Goal: Task Accomplishment & Management: Manage account settings

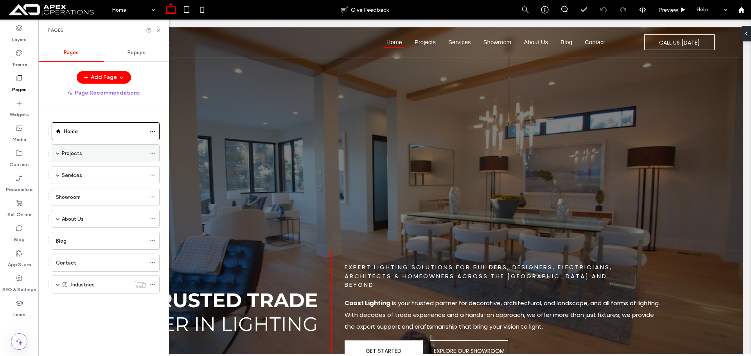
click at [56, 153] on div "Projects" at bounding box center [106, 153] width 108 height 18
click at [56, 152] on span at bounding box center [58, 153] width 4 height 4
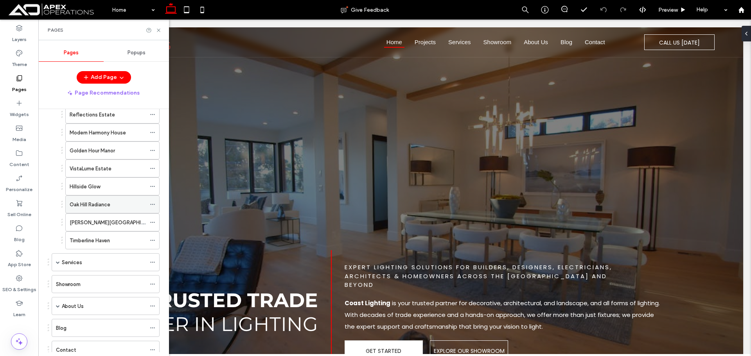
scroll to position [63, 0]
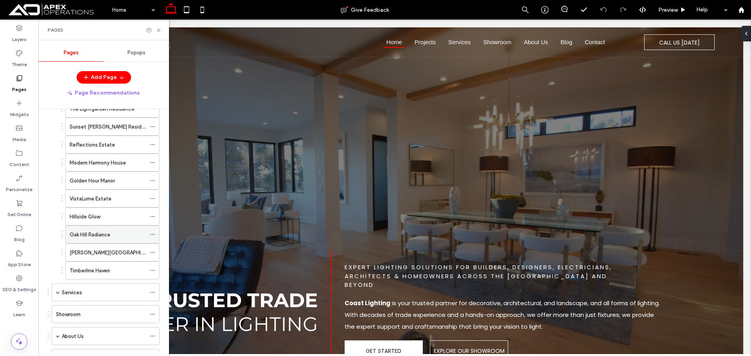
drag, startPoint x: 20, startPoint y: 280, endPoint x: 73, endPoint y: 230, distance: 72.5
click at [22, 280] on icon at bounding box center [19, 279] width 8 height 8
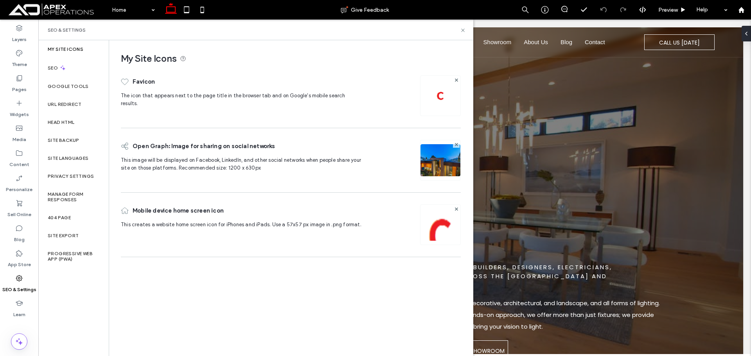
click at [70, 139] on div "Reflections Estate" at bounding box center [108, 144] width 76 height 17
click at [72, 139] on label "Site Backup" at bounding box center [63, 140] width 31 height 5
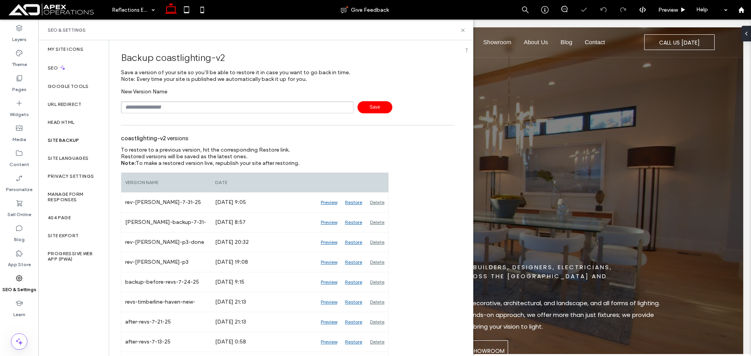
click at [230, 104] on input "text" at bounding box center [237, 107] width 233 height 12
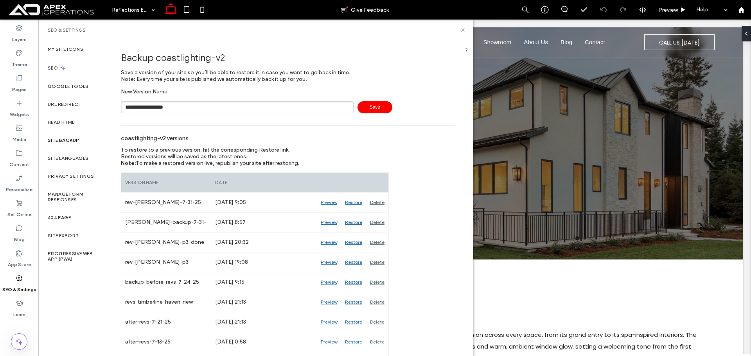
type input "**********"
drag, startPoint x: 373, startPoint y: 108, endPoint x: 390, endPoint y: 96, distance: 20.7
click at [374, 108] on span "Save" at bounding box center [375, 107] width 35 height 12
drag, startPoint x: 463, startPoint y: 31, endPoint x: 317, endPoint y: 57, distance: 148.7
click at [463, 31] on use at bounding box center [462, 30] width 3 height 3
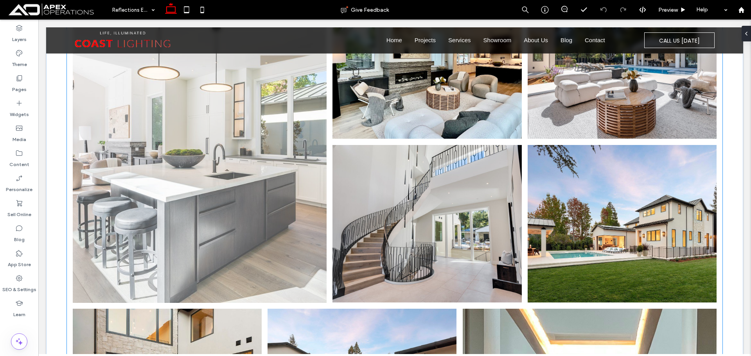
scroll to position [1057, 0]
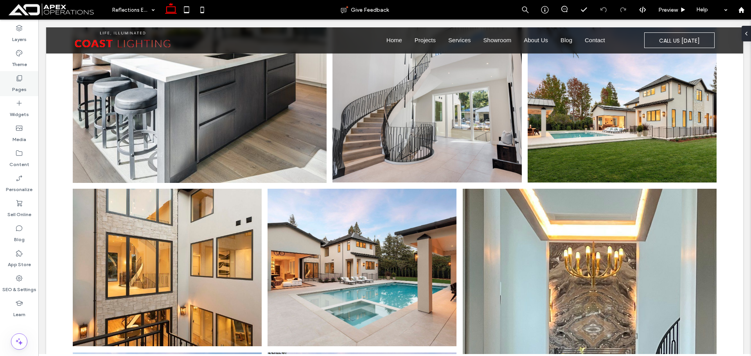
click at [21, 85] on label "Pages" at bounding box center [19, 87] width 14 height 11
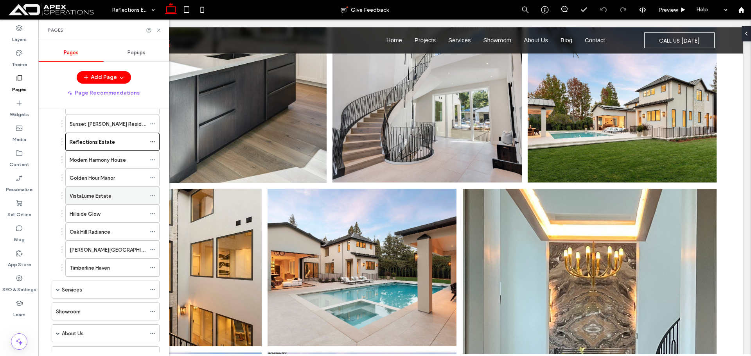
scroll to position [141, 0]
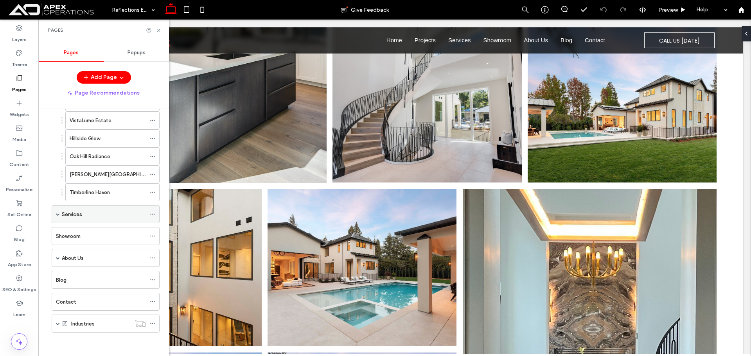
click at [56, 215] on div "Services" at bounding box center [106, 214] width 108 height 18
click at [58, 212] on span at bounding box center [58, 214] width 4 height 4
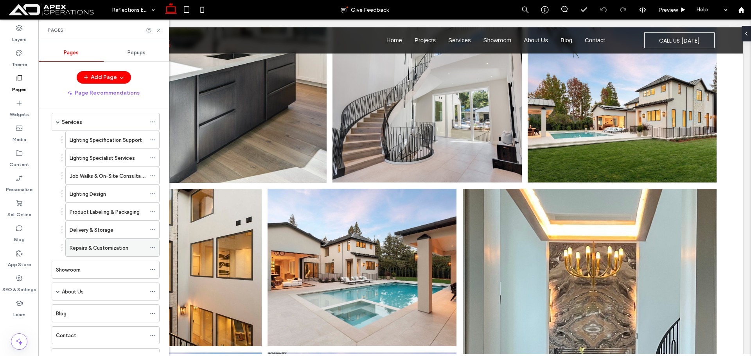
scroll to position [235, 0]
click at [82, 269] on div "Showroom" at bounding box center [101, 269] width 90 height 8
click at [159, 31] on use at bounding box center [158, 30] width 3 height 3
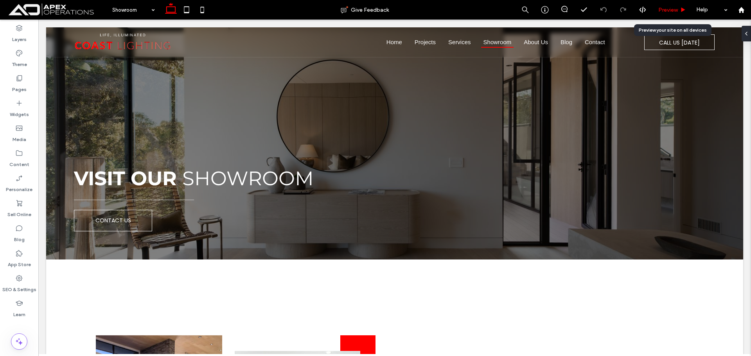
drag, startPoint x: 677, startPoint y: 13, endPoint x: 524, endPoint y: 8, distance: 153.9
click at [677, 13] on span "Preview" at bounding box center [669, 10] width 20 height 7
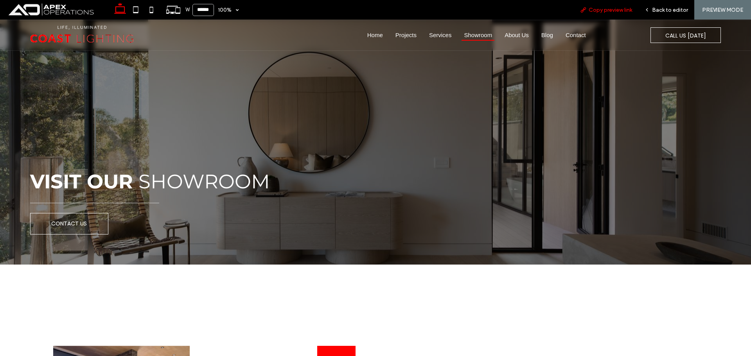
click at [626, 8] on span "Copy preview link" at bounding box center [610, 10] width 43 height 7
click at [662, 11] on span "Back to editor" at bounding box center [670, 10] width 36 height 7
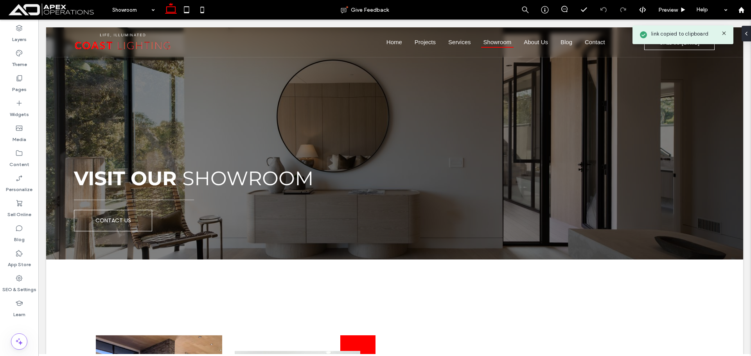
click at [23, 285] on label "SEO & Settings" at bounding box center [19, 288] width 34 height 11
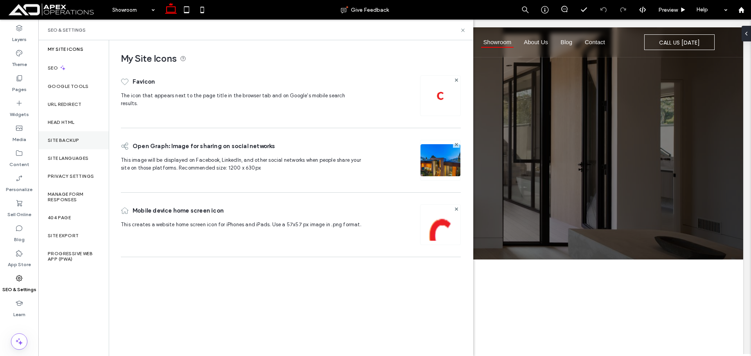
click at [74, 143] on label "Site Backup" at bounding box center [63, 140] width 31 height 5
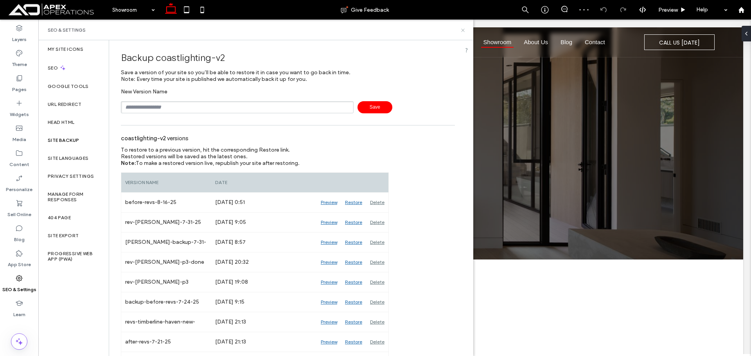
click at [464, 31] on icon at bounding box center [463, 30] width 6 height 6
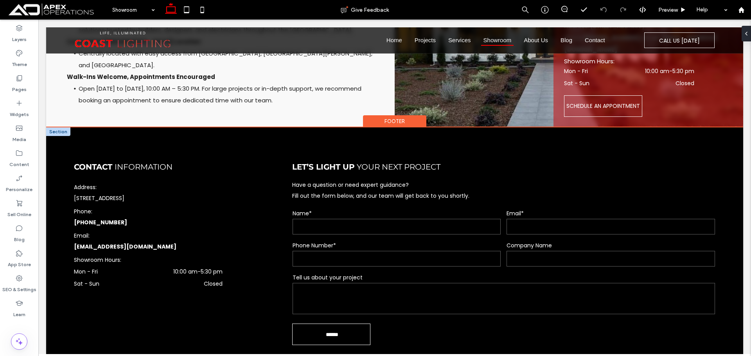
scroll to position [1063, 0]
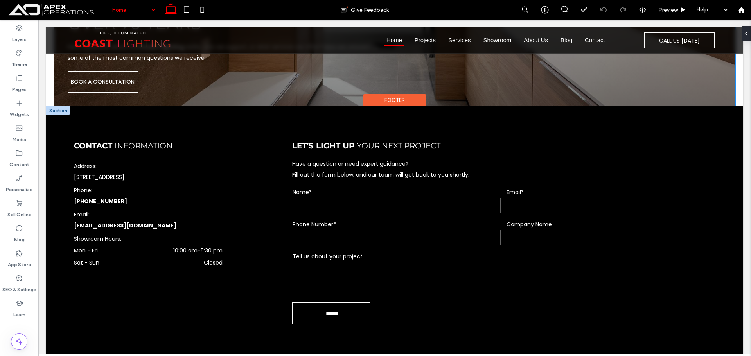
scroll to position [3733, 0]
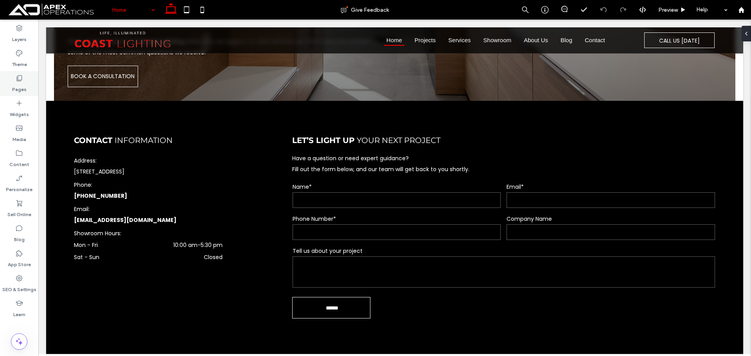
click at [16, 81] on icon at bounding box center [19, 78] width 8 height 8
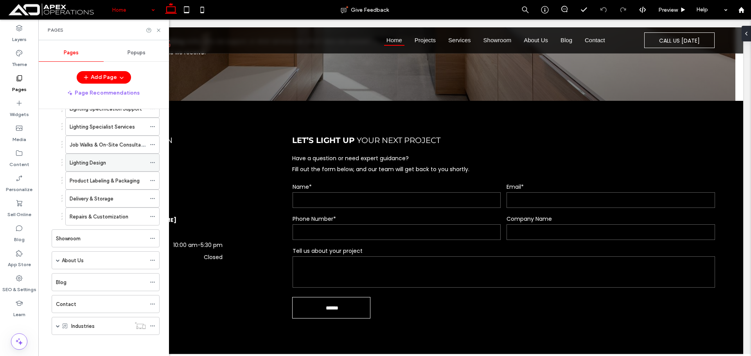
scroll to position [267, 0]
click at [58, 324] on span at bounding box center [58, 324] width 4 height 4
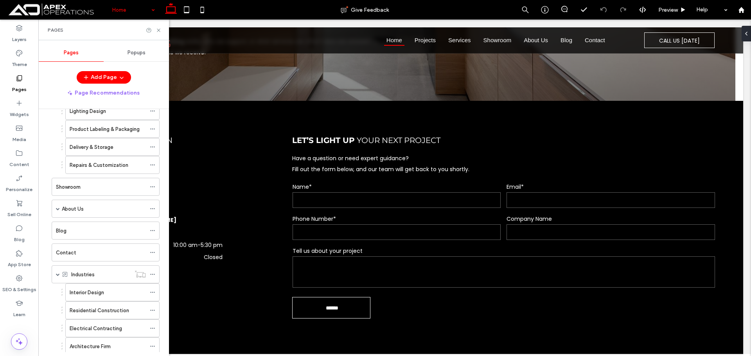
scroll to position [257, 0]
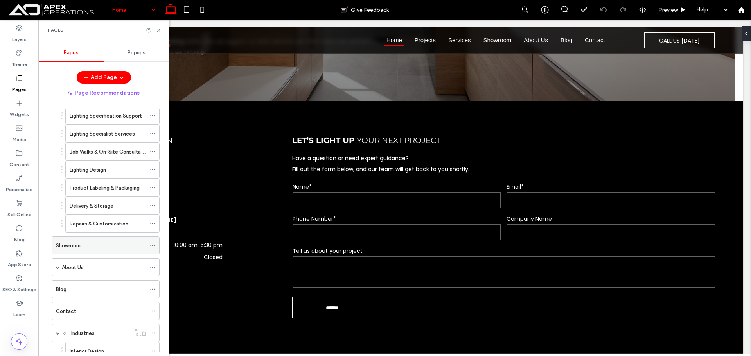
click at [67, 244] on label "Showroom" at bounding box center [68, 246] width 25 height 14
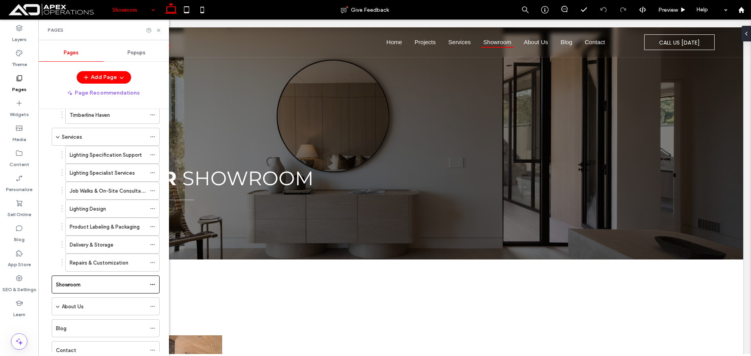
click at [25, 162] on label "Content" at bounding box center [19, 162] width 20 height 11
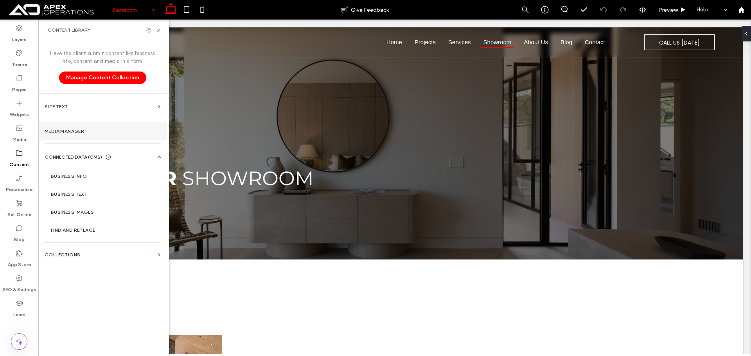
click at [85, 139] on section "Media Manager" at bounding box center [102, 131] width 128 height 18
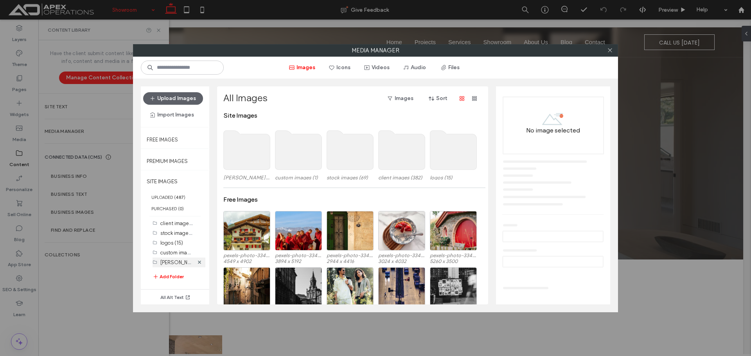
click at [170, 260] on label "Sobey Rd Saratoga (20)" at bounding box center [196, 262] width 72 height 7
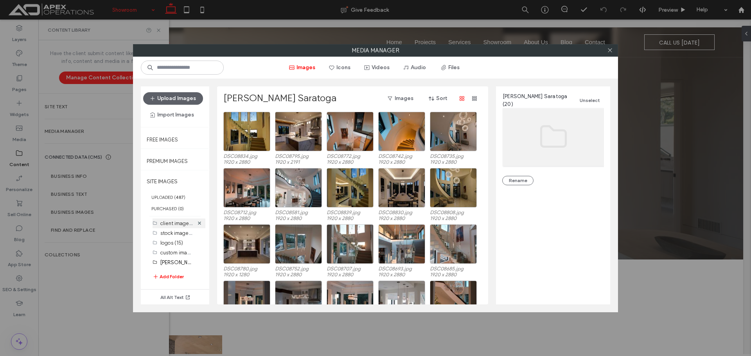
drag, startPoint x: 164, startPoint y: 223, endPoint x: 166, endPoint y: 202, distance: 21.2
click at [164, 223] on label "client images (382)" at bounding box center [182, 223] width 44 height 7
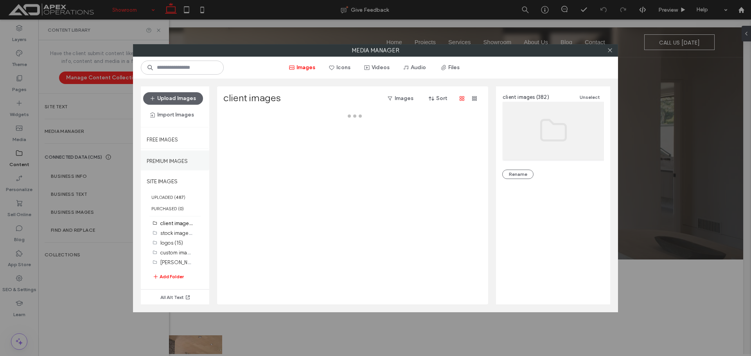
click at [163, 170] on div "Premium Images" at bounding box center [175, 161] width 68 height 20
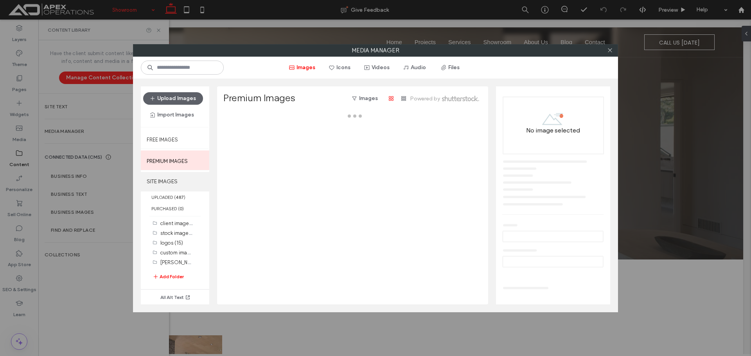
click at [164, 183] on label "SITE IMAGES" at bounding box center [175, 182] width 68 height 20
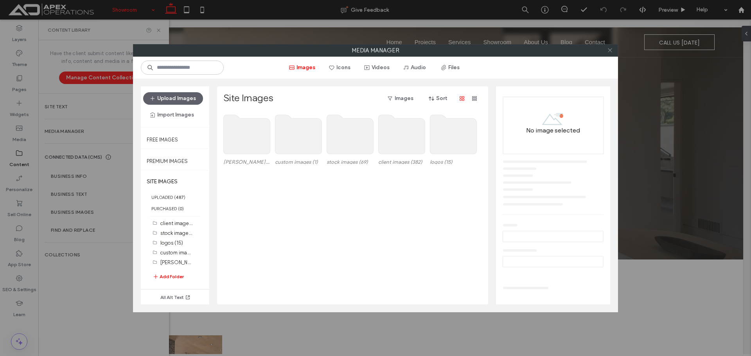
click at [608, 50] on icon at bounding box center [610, 50] width 6 height 6
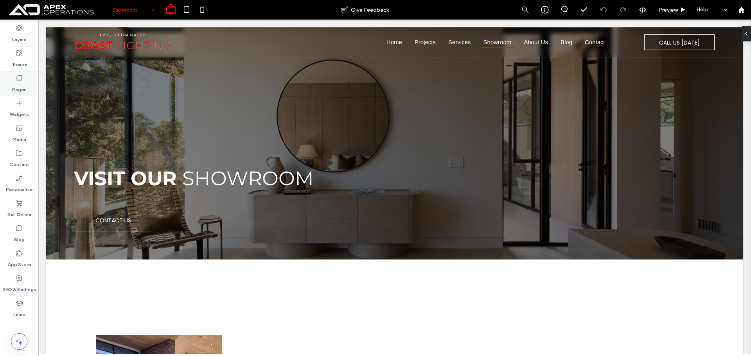
drag, startPoint x: 23, startPoint y: 80, endPoint x: 19, endPoint y: 81, distance: 4.5
click at [22, 80] on div "Pages" at bounding box center [19, 83] width 38 height 25
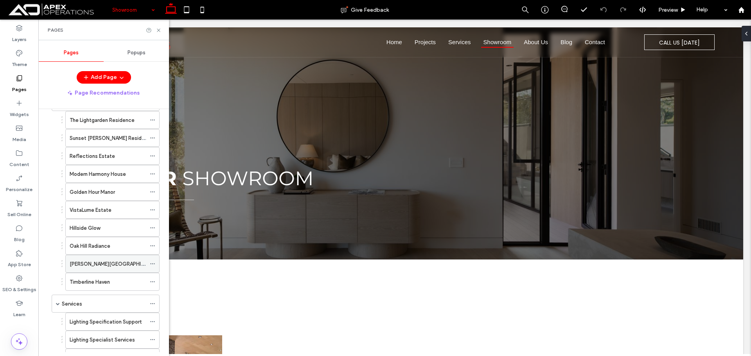
scroll to position [39, 0]
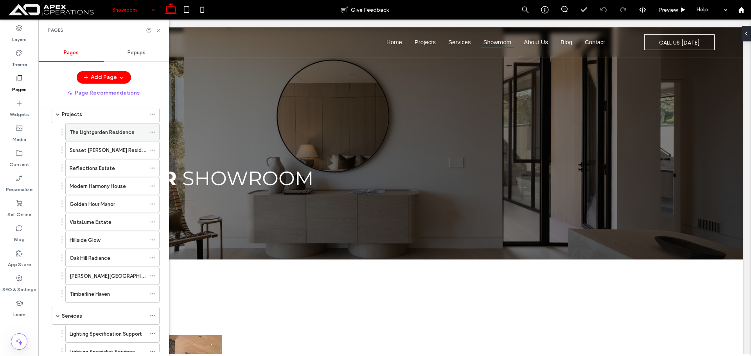
click at [103, 136] on label "The Lightgarden Residence" at bounding box center [102, 133] width 65 height 14
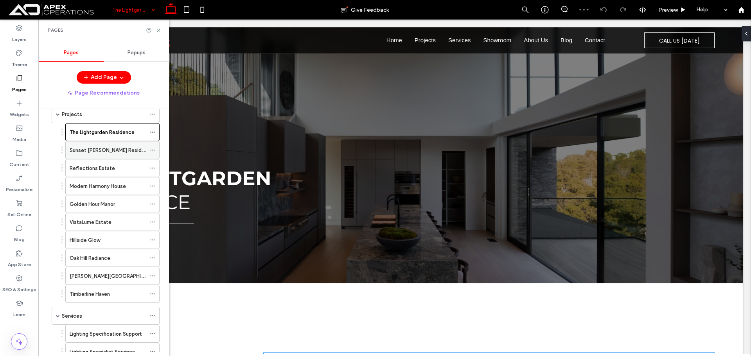
scroll to position [235, 0]
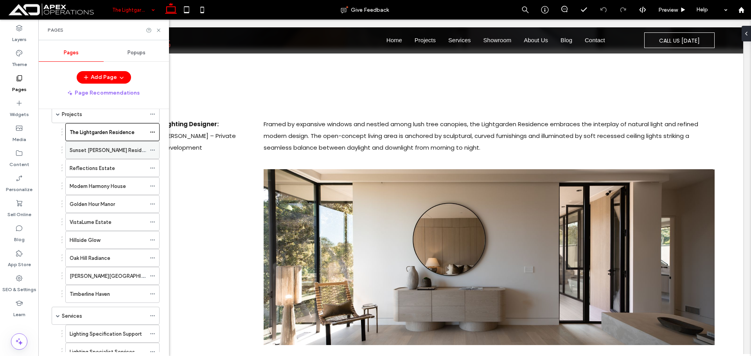
click at [86, 149] on label "Sunset Gable Residence" at bounding box center [112, 151] width 84 height 14
click at [92, 169] on label "Reflections Estate" at bounding box center [92, 169] width 45 height 14
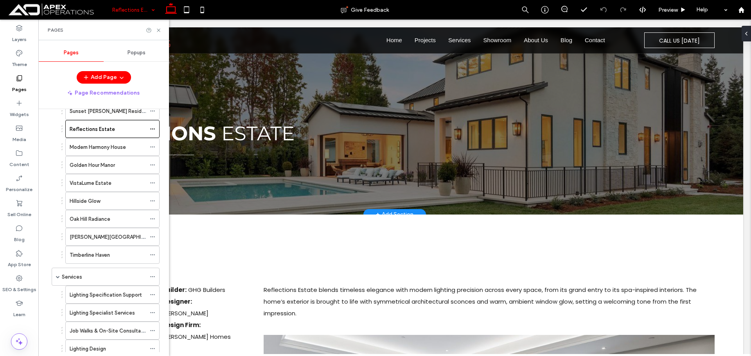
scroll to position [78, 0]
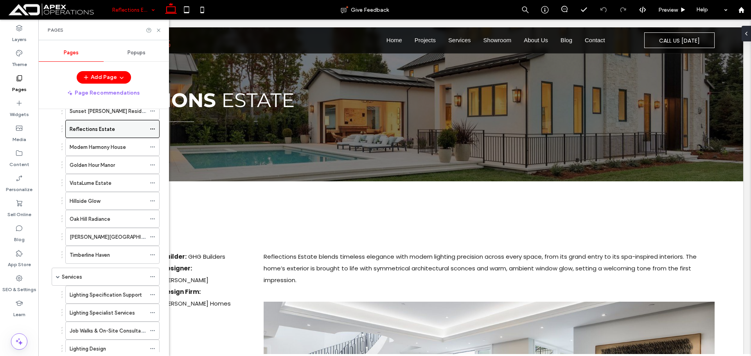
click at [150, 126] on span at bounding box center [152, 129] width 5 height 12
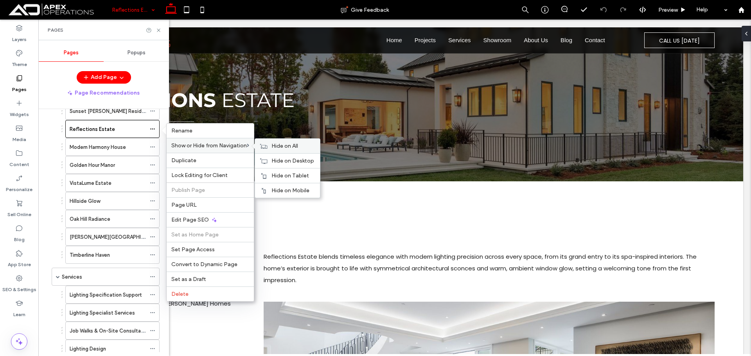
click at [276, 145] on span "Hide on All" at bounding box center [285, 146] width 27 height 7
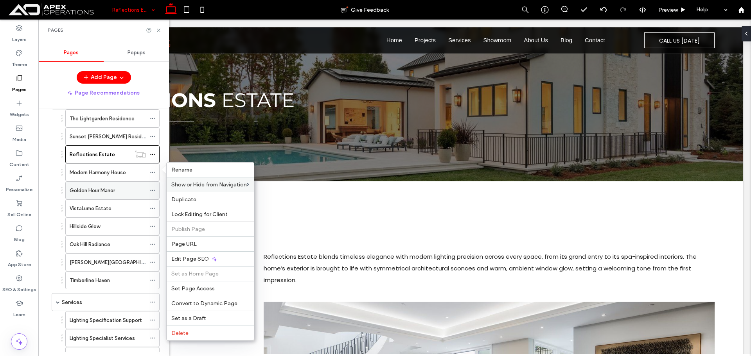
scroll to position [39, 0]
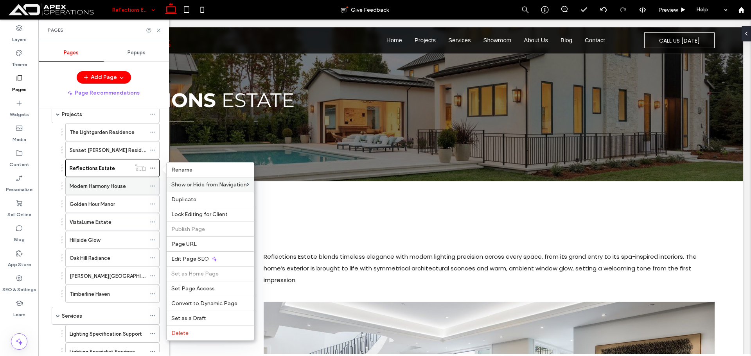
click at [108, 187] on label "Modern Harmony House" at bounding box center [98, 187] width 56 height 14
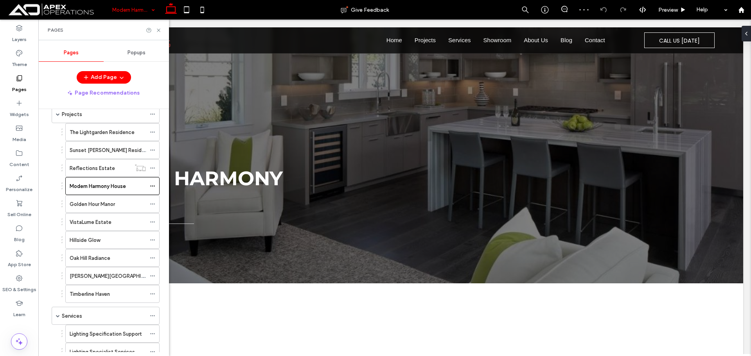
scroll to position [117, 0]
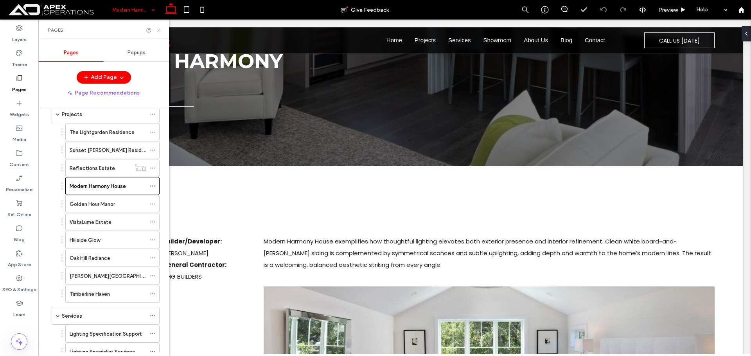
click at [156, 28] on div at bounding box center [154, 30] width 16 height 6
click at [157, 30] on icon at bounding box center [159, 30] width 6 height 6
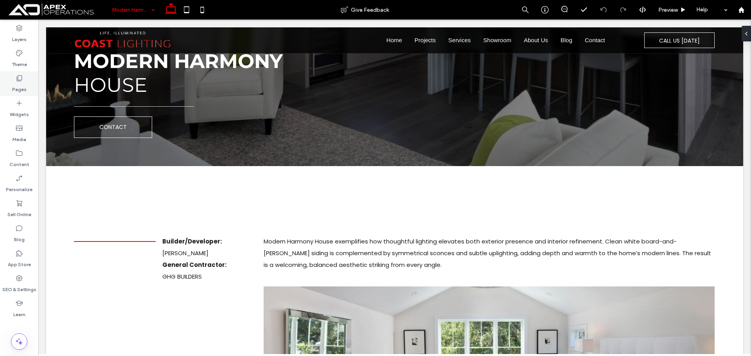
click at [22, 81] on icon at bounding box center [19, 78] width 8 height 8
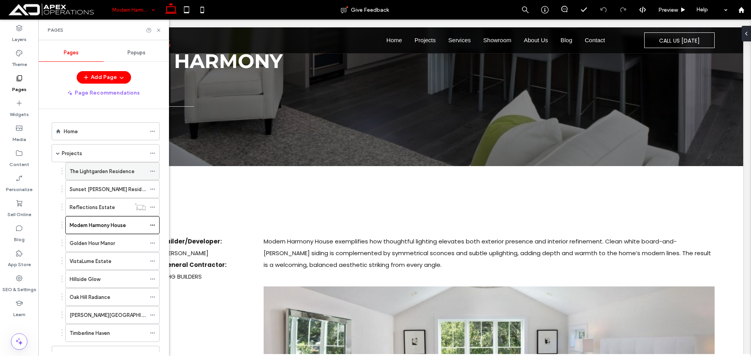
click at [113, 168] on label "The Lightgarden Residence" at bounding box center [102, 172] width 65 height 14
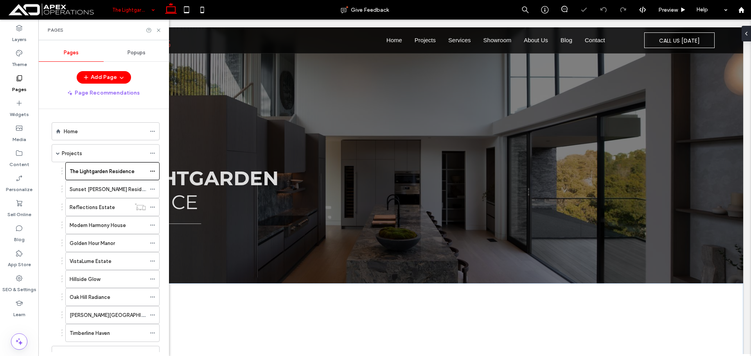
scroll to position [117, 0]
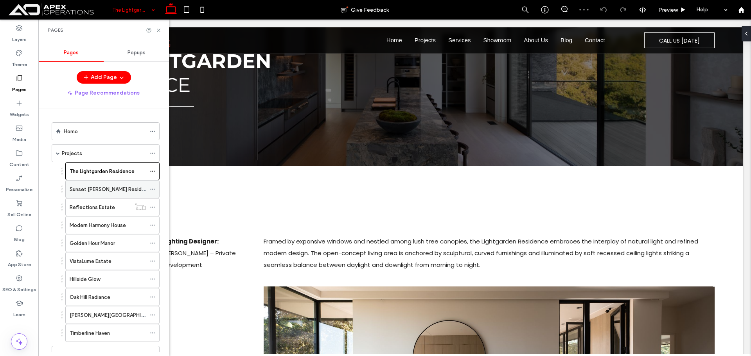
click at [104, 186] on label "Sunset Gable Residence" at bounding box center [112, 190] width 84 height 14
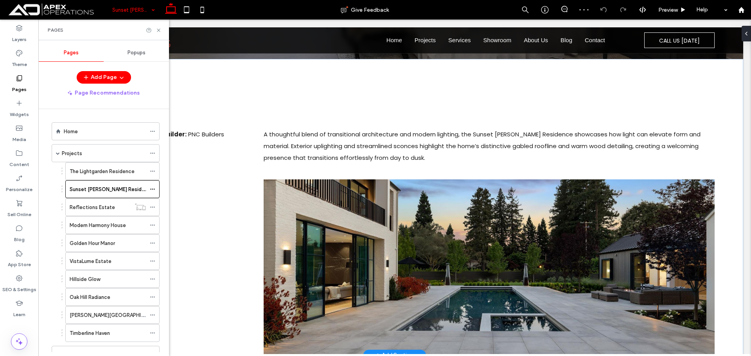
scroll to position [235, 0]
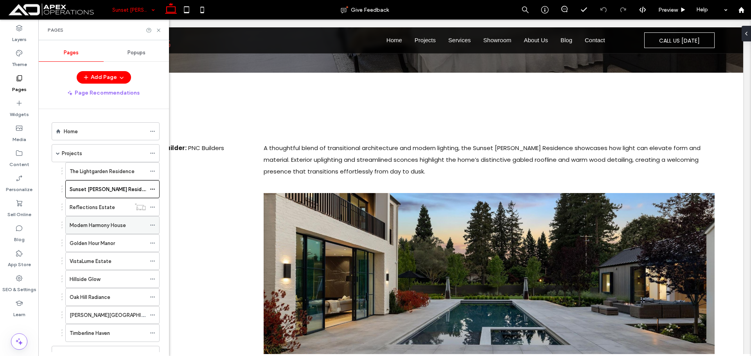
click at [109, 220] on div "Modern Harmony House" at bounding box center [108, 225] width 76 height 17
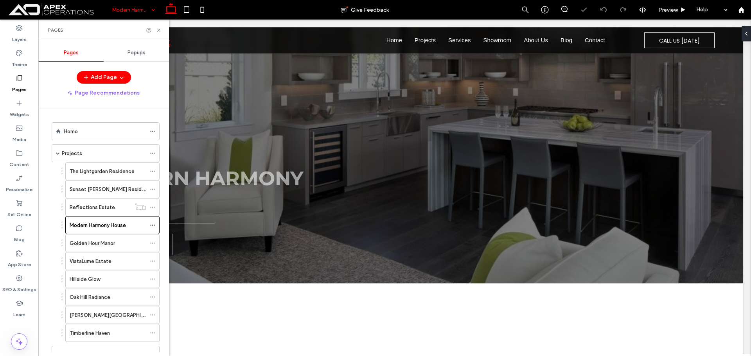
scroll to position [78, 0]
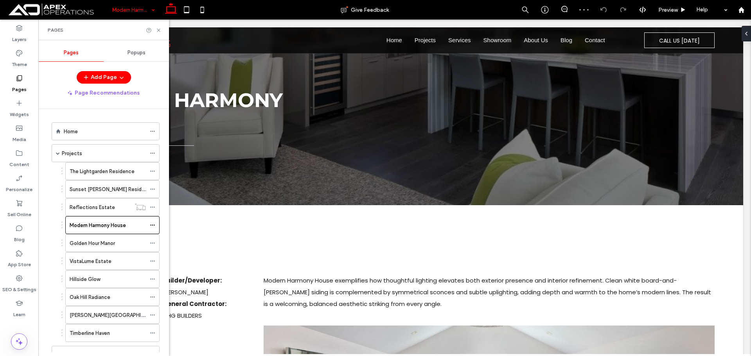
drag, startPoint x: 151, startPoint y: 225, endPoint x: 165, endPoint y: 219, distance: 15.3
click at [151, 225] on icon at bounding box center [152, 225] width 5 height 5
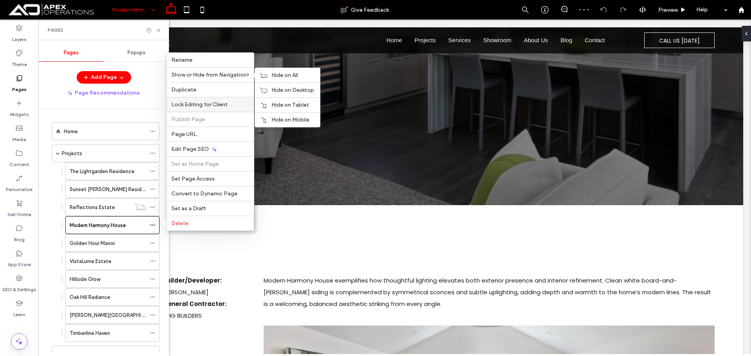
drag, startPoint x: 278, startPoint y: 76, endPoint x: 252, endPoint y: 105, distance: 39.0
click at [278, 76] on span "Hide on All" at bounding box center [285, 75] width 27 height 7
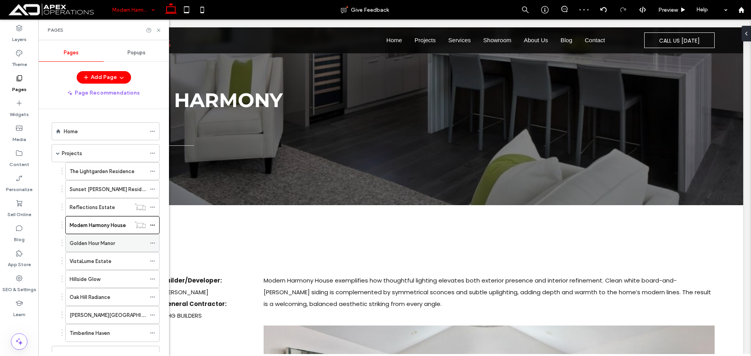
click at [122, 245] on div "Golden Hour Manor" at bounding box center [108, 243] width 76 height 8
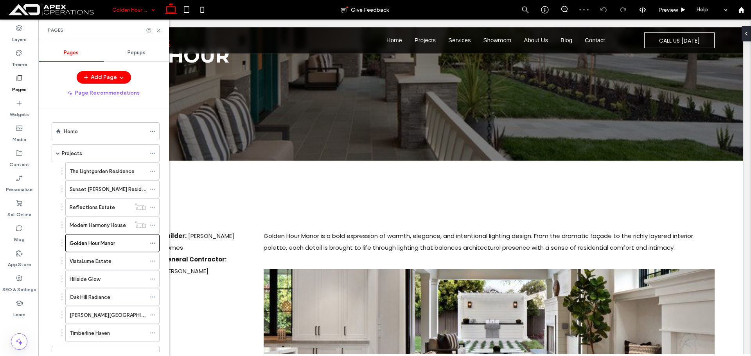
scroll to position [196, 0]
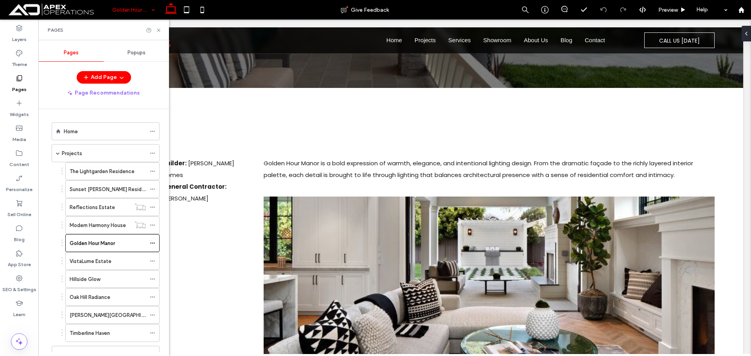
click at [155, 30] on div at bounding box center [154, 30] width 16 height 6
drag, startPoint x: 158, startPoint y: 30, endPoint x: 151, endPoint y: 90, distance: 60.7
click at [158, 30] on icon at bounding box center [159, 30] width 6 height 6
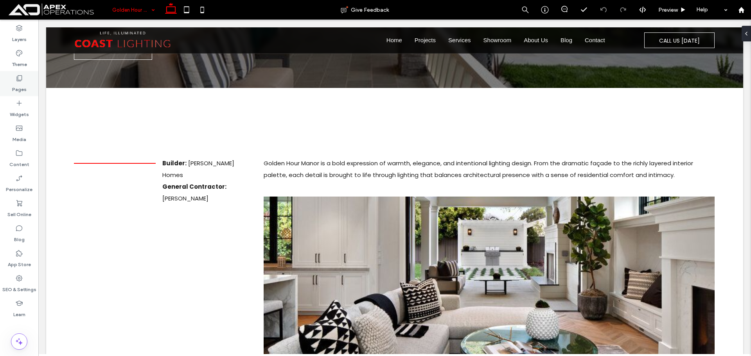
click at [20, 80] on use at bounding box center [19, 79] width 5 height 6
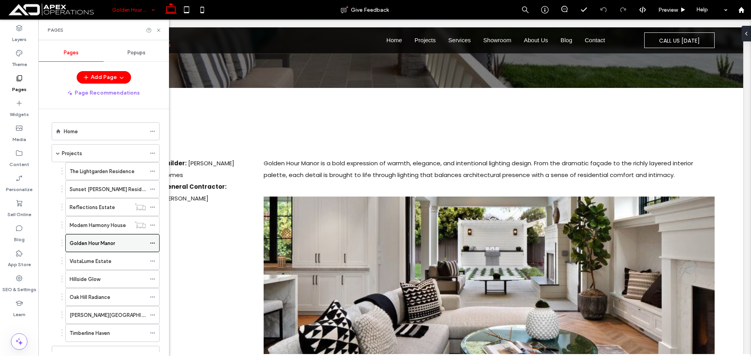
drag, startPoint x: 153, startPoint y: 243, endPoint x: 159, endPoint y: 235, distance: 9.5
click at [152, 243] on icon at bounding box center [152, 243] width 5 height 5
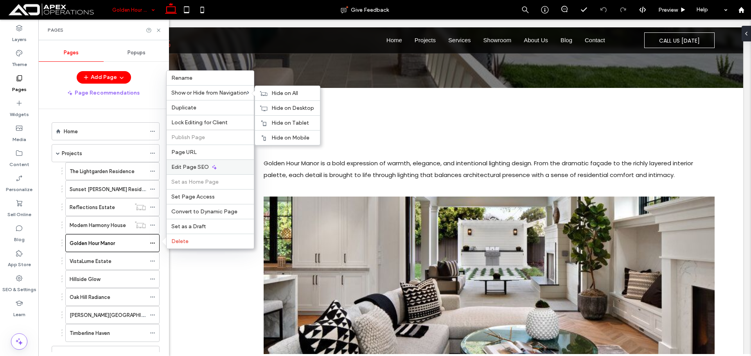
drag, startPoint x: 286, startPoint y: 91, endPoint x: 191, endPoint y: 174, distance: 126.8
click at [286, 92] on span "Hide on All" at bounding box center [285, 93] width 27 height 7
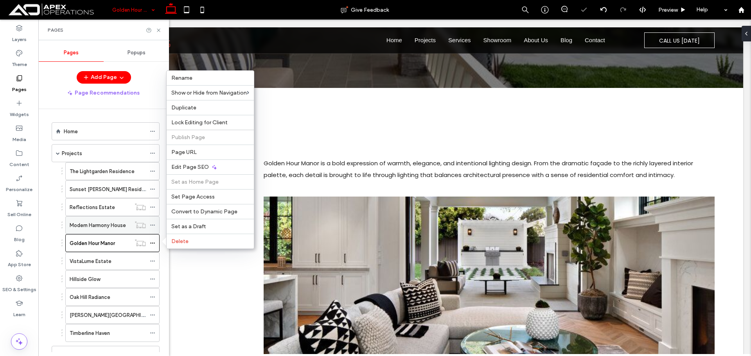
click at [151, 225] on icon at bounding box center [152, 225] width 5 height 5
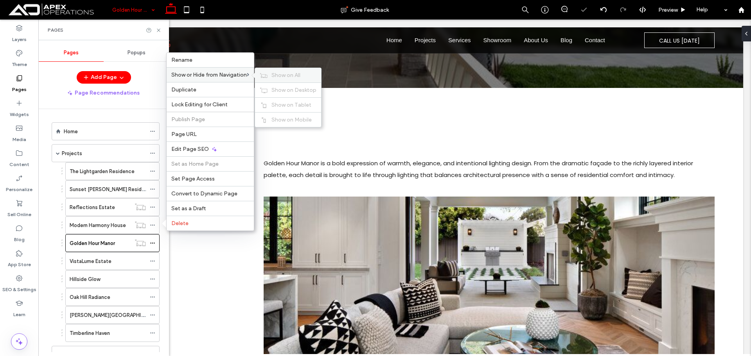
drag, startPoint x: 283, startPoint y: 75, endPoint x: 199, endPoint y: 187, distance: 140.9
click at [283, 76] on span "Show on All" at bounding box center [286, 75] width 29 height 7
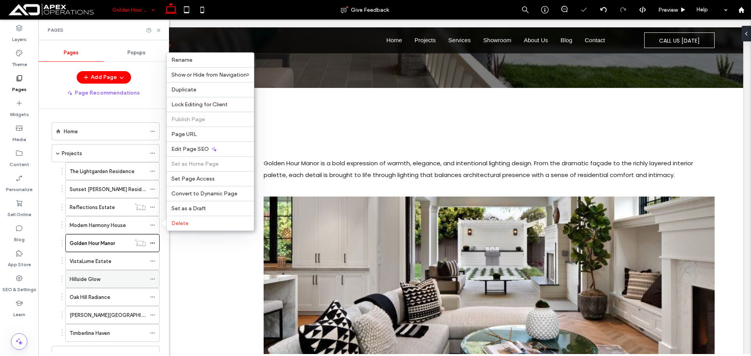
click at [112, 275] on div "Hillside Glow" at bounding box center [108, 279] width 76 height 8
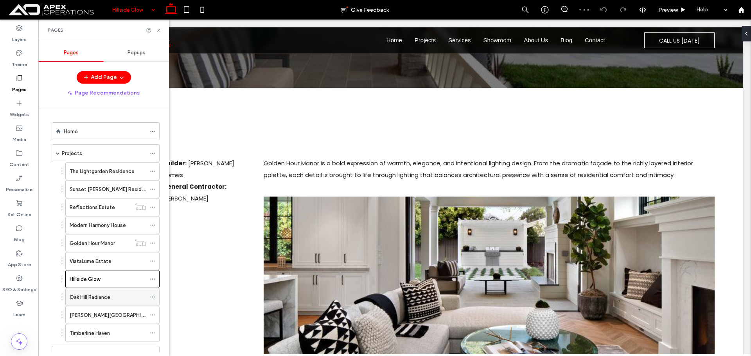
click at [103, 299] on label "Oak Hill Radiance" at bounding box center [90, 298] width 41 height 14
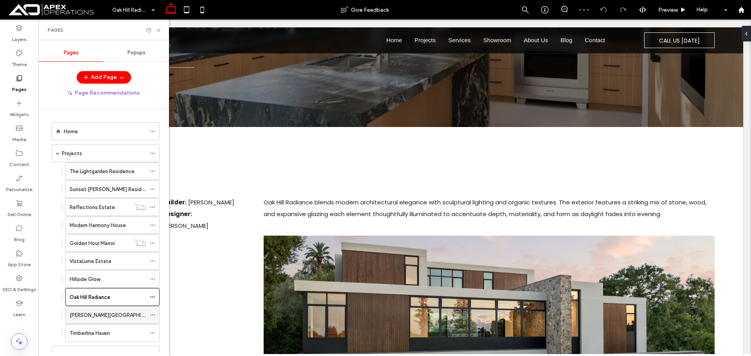
click at [117, 317] on label "Amber Ridge Residence" at bounding box center [116, 316] width 92 height 14
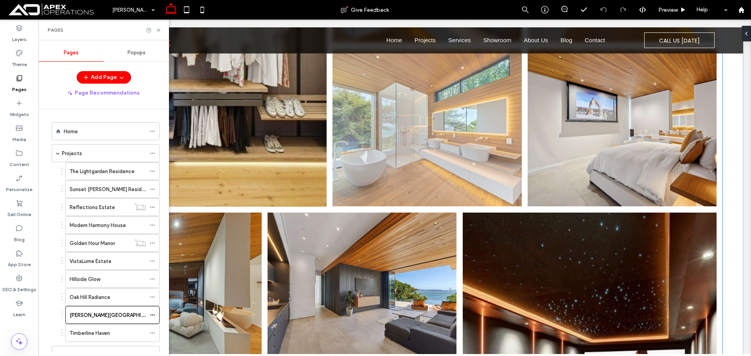
scroll to position [1135, 0]
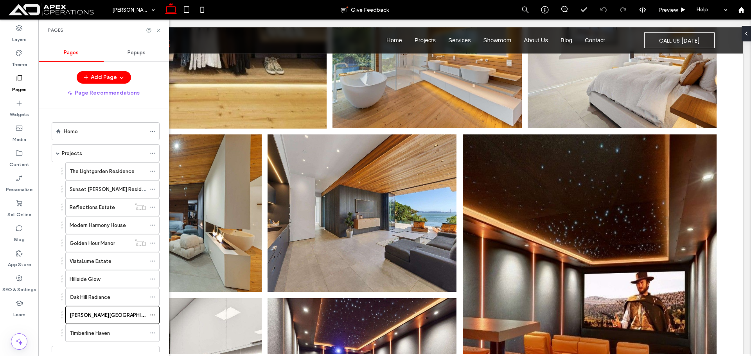
click at [19, 83] on label "Pages" at bounding box center [19, 87] width 14 height 11
click at [17, 259] on label "App Store" at bounding box center [19, 262] width 23 height 11
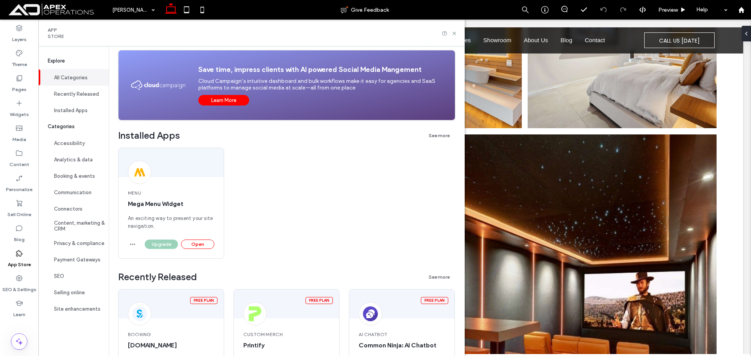
scroll to position [196, 0]
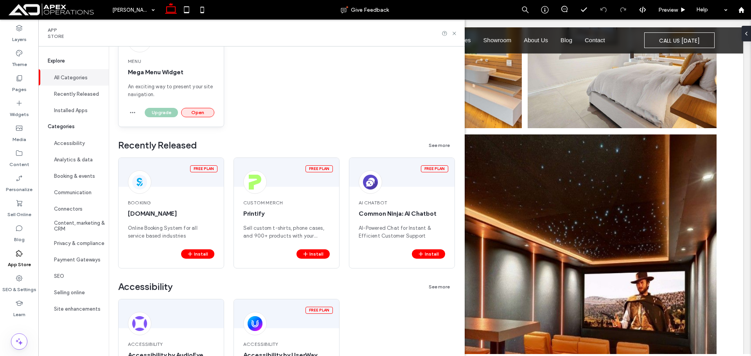
click at [189, 111] on button "Open" at bounding box center [197, 112] width 33 height 9
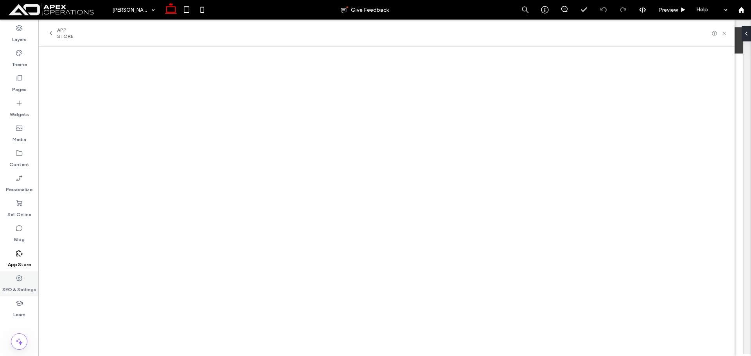
click at [31, 281] on div "SEO & Settings" at bounding box center [19, 284] width 38 height 25
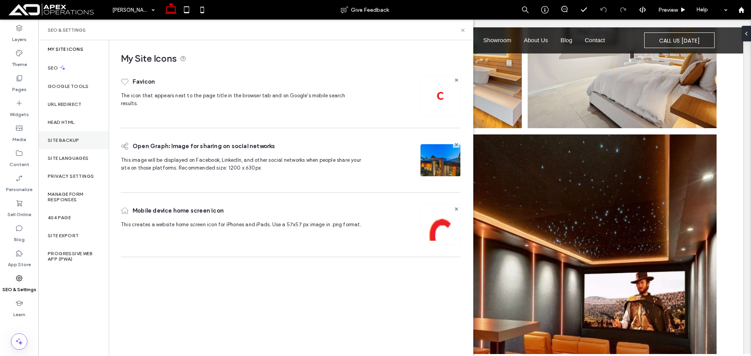
click at [73, 144] on div "Site Backup" at bounding box center [73, 140] width 70 height 18
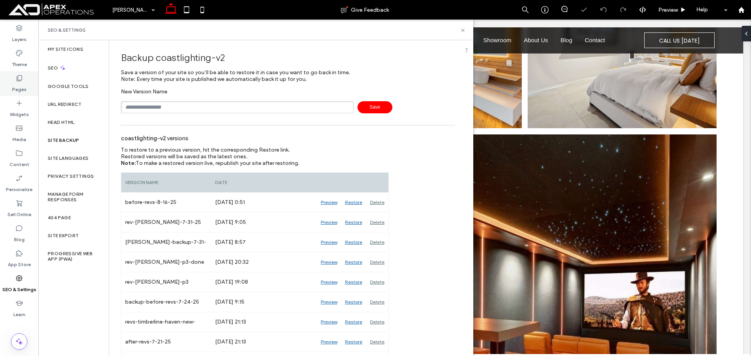
click at [20, 79] on icon at bounding box center [19, 78] width 8 height 8
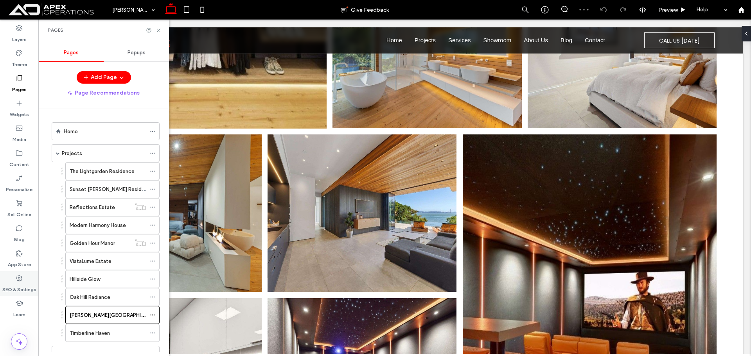
click at [14, 288] on label "SEO & Settings" at bounding box center [19, 288] width 34 height 11
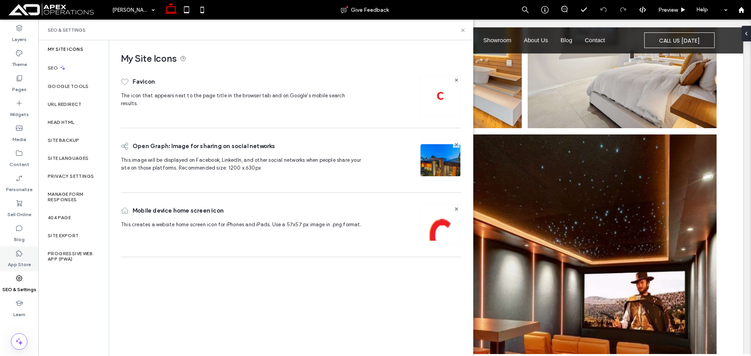
click at [21, 261] on label "App Store" at bounding box center [19, 262] width 23 height 11
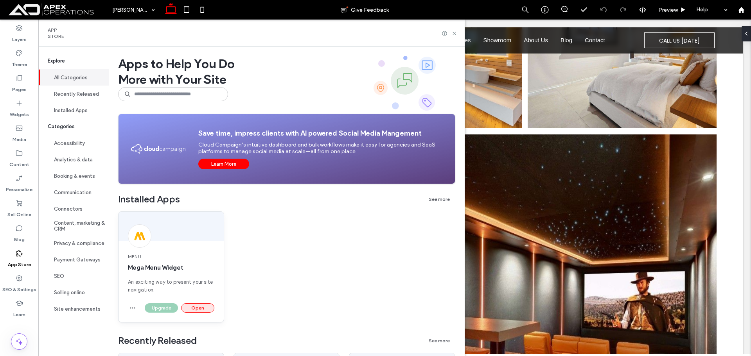
click at [190, 308] on button "Open" at bounding box center [197, 308] width 33 height 9
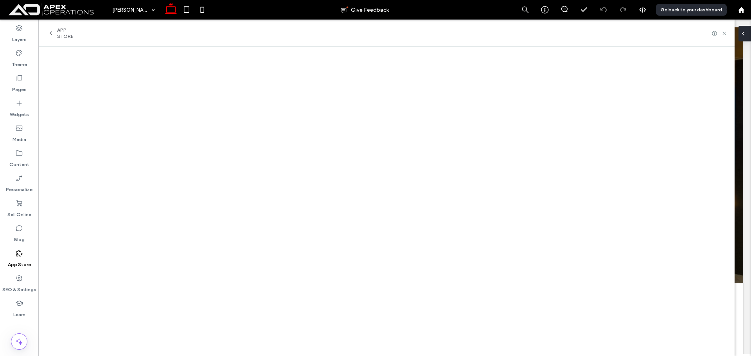
drag, startPoint x: 742, startPoint y: 14, endPoint x: 751, endPoint y: 29, distance: 17.5
click at [742, 14] on div at bounding box center [742, 10] width 20 height 20
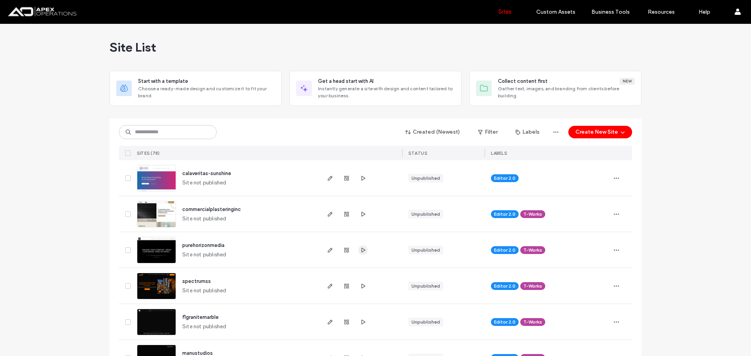
click at [363, 250] on icon "button" at bounding box center [363, 250] width 6 height 6
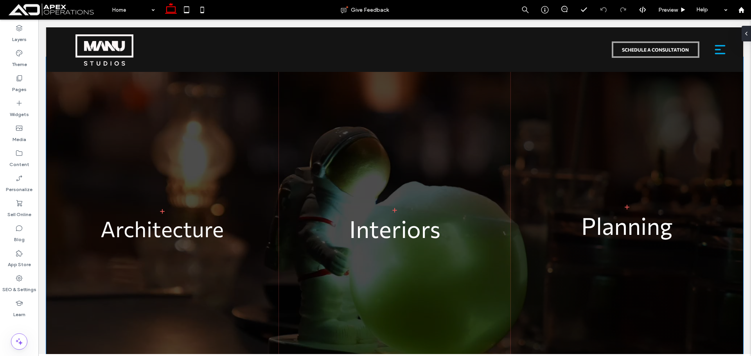
scroll to position [1996, 0]
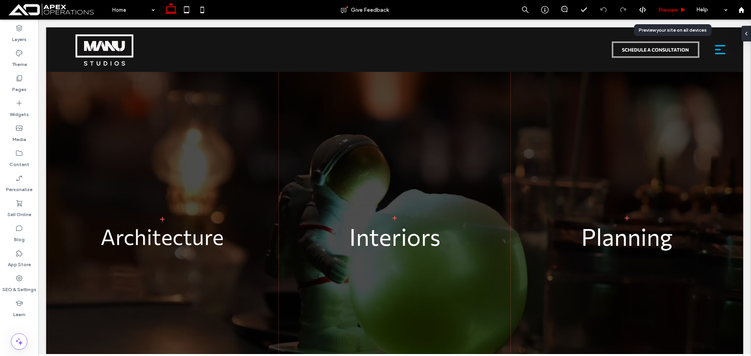
drag, startPoint x: 682, startPoint y: 8, endPoint x: 473, endPoint y: 70, distance: 218.1
click at [682, 8] on use at bounding box center [684, 9] width 4 height 4
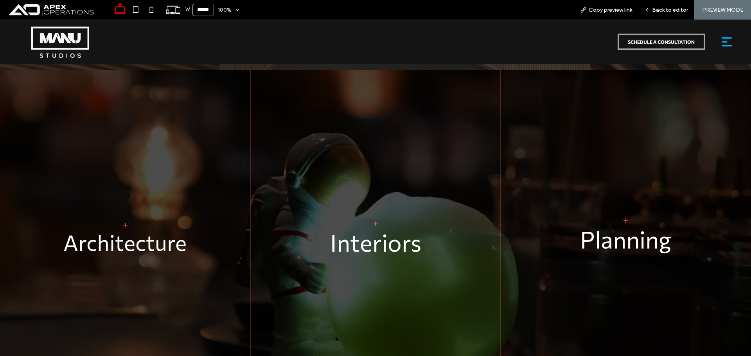
scroll to position [2035, 0]
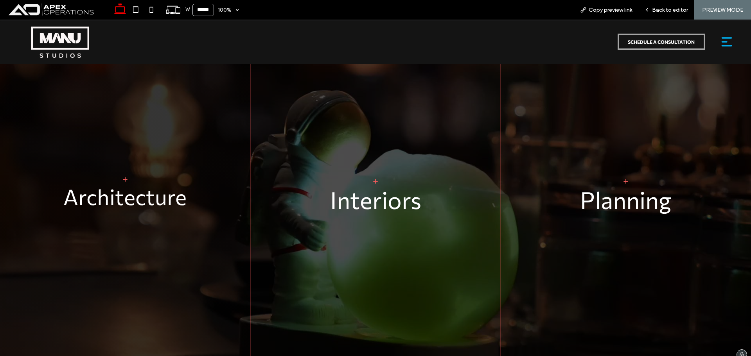
click at [141, 189] on p "Architecture" at bounding box center [125, 197] width 235 height 26
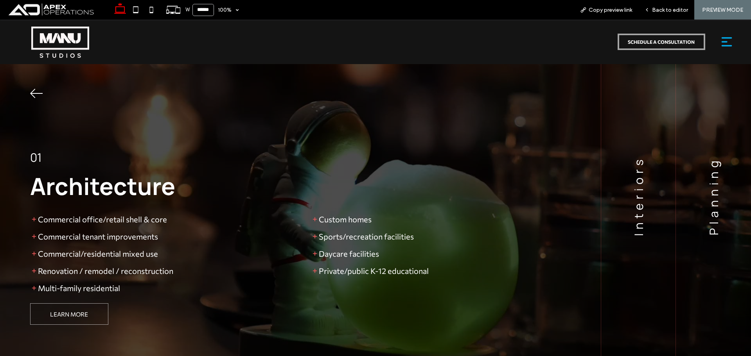
click at [35, 88] on icon at bounding box center [36, 93] width 13 height 13
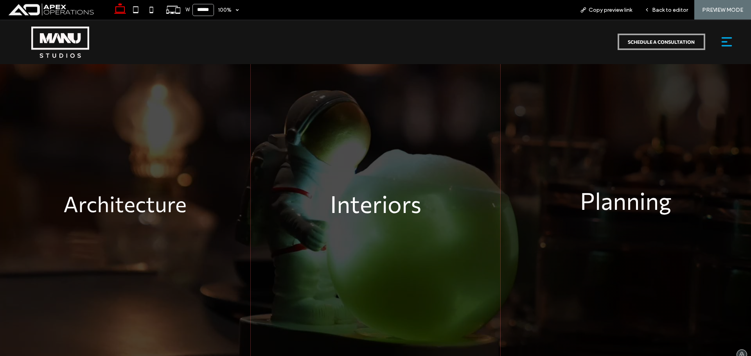
click at [612, 190] on p "Planning" at bounding box center [626, 200] width 235 height 29
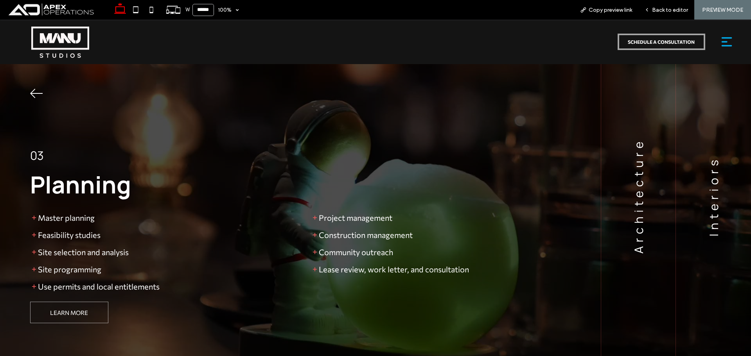
click at [36, 87] on icon at bounding box center [36, 93] width 13 height 13
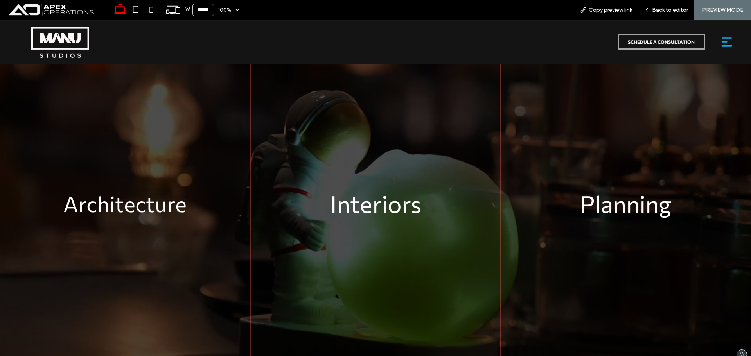
click at [353, 221] on div "INTERIORS Interiors" at bounding box center [376, 195] width 250 height 337
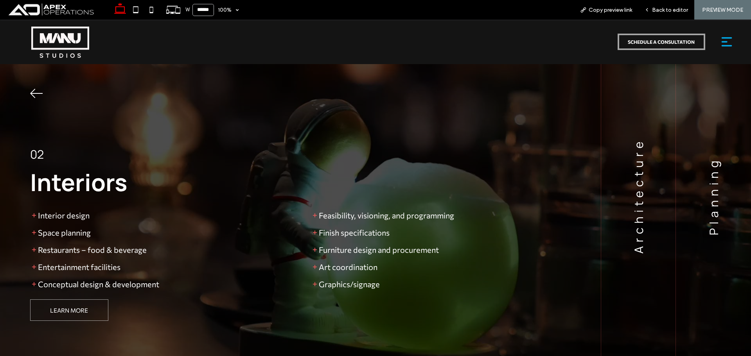
click at [40, 88] on icon at bounding box center [36, 93] width 13 height 13
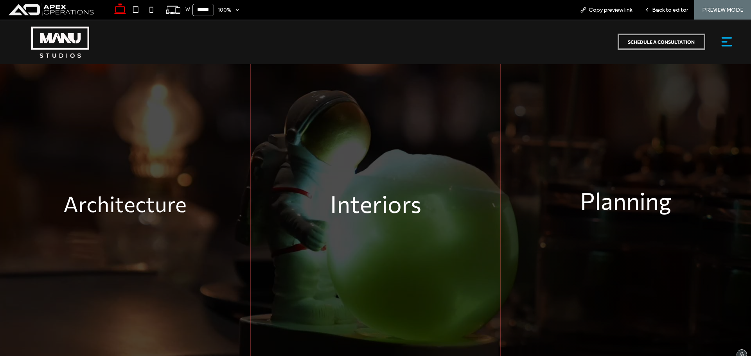
click at [672, 200] on p "Planning" at bounding box center [626, 200] width 235 height 29
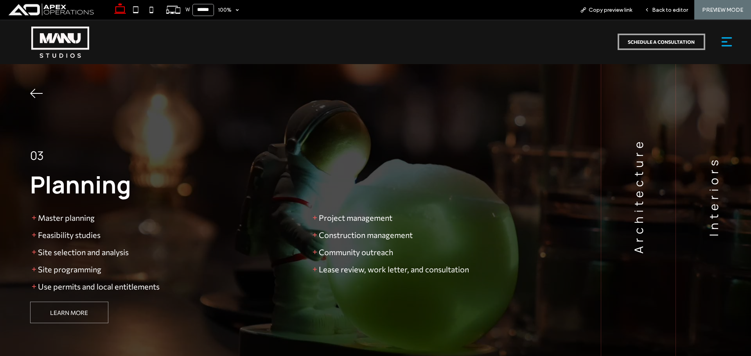
click at [39, 89] on icon at bounding box center [36, 93] width 13 height 13
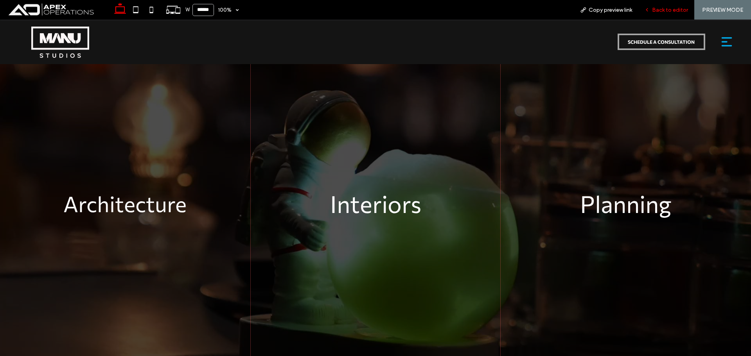
drag, startPoint x: 154, startPoint y: 7, endPoint x: 666, endPoint y: 11, distance: 511.8
click at [666, 11] on span "Back to editor" at bounding box center [670, 10] width 36 height 7
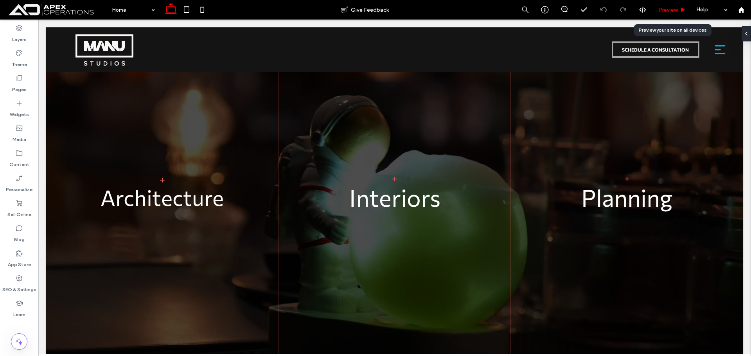
click at [668, 12] on span "Preview" at bounding box center [669, 10] width 20 height 7
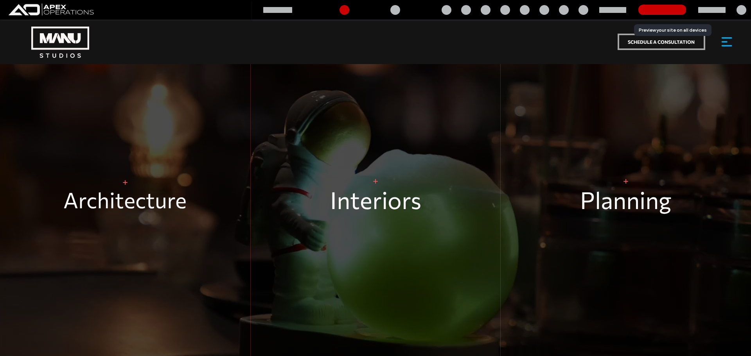
scroll to position [2048, 0]
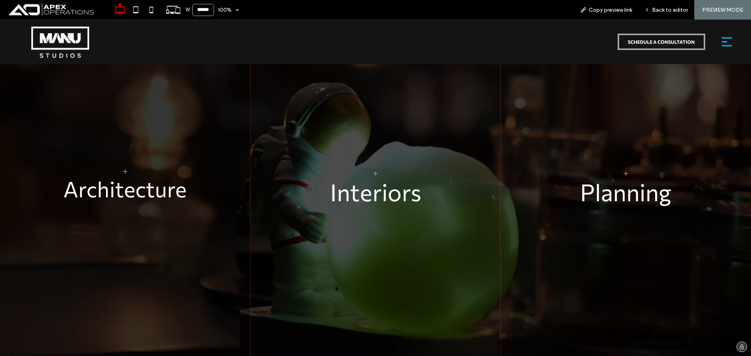
click at [144, 155] on div "ARCHITECTURE Architecture" at bounding box center [125, 184] width 250 height 337
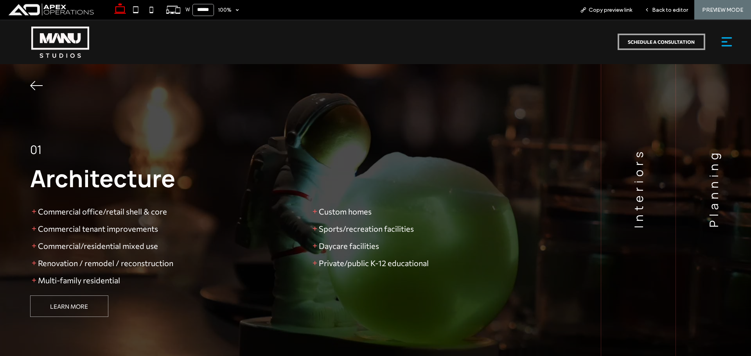
scroll to position [2068, 0]
click at [647, 179] on div "Interiors" at bounding box center [638, 188] width 74 height 337
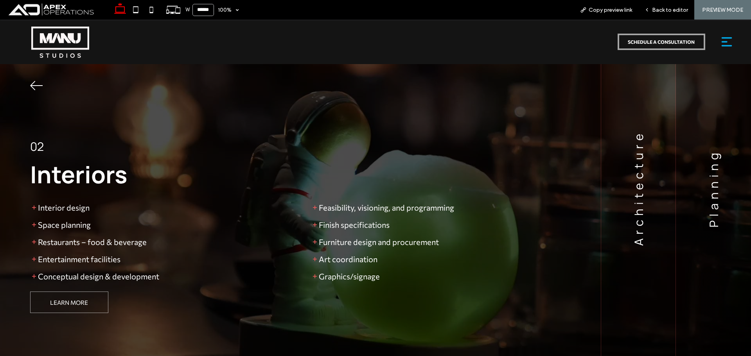
click at [691, 185] on div "Planning" at bounding box center [713, 188] width 75 height 337
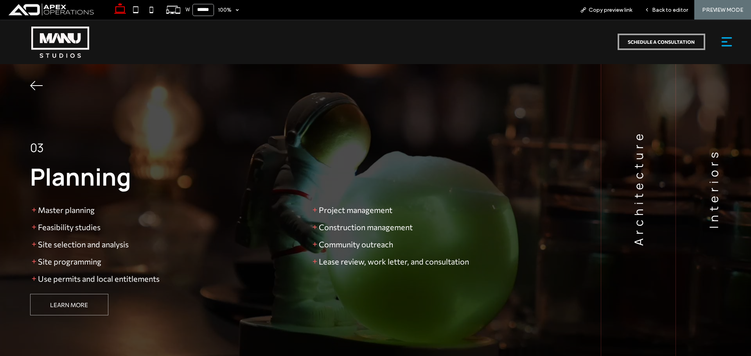
scroll to position [2066, 0]
click at [31, 83] on icon at bounding box center [36, 86] width 13 height 13
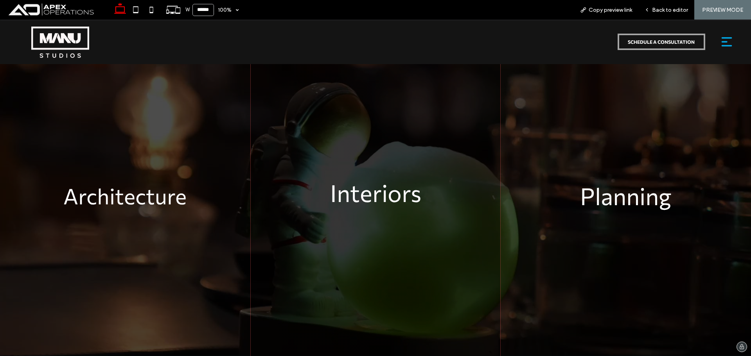
click at [339, 195] on p "Interiors" at bounding box center [376, 193] width 234 height 29
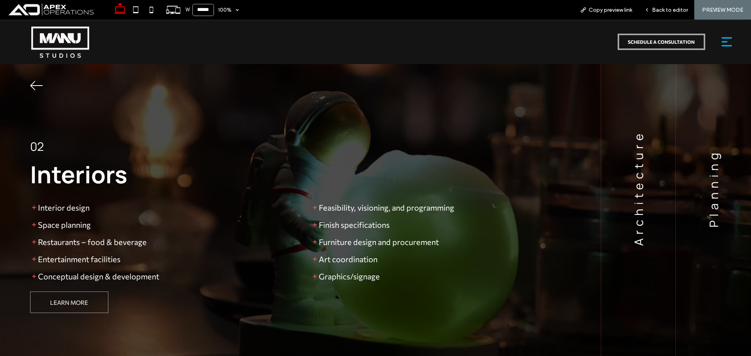
scroll to position [2064, 0]
click at [42, 84] on icon at bounding box center [36, 86] width 13 height 13
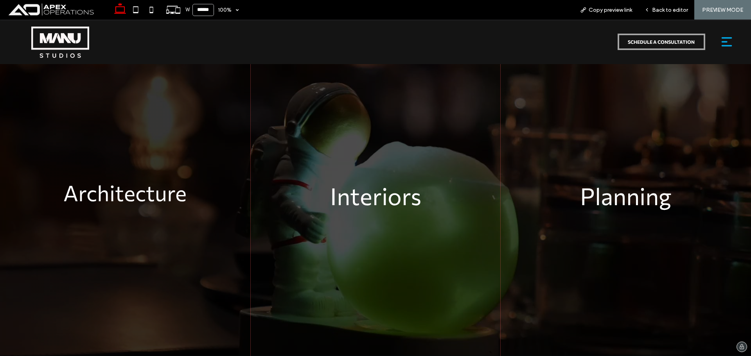
scroll to position [2048, 0]
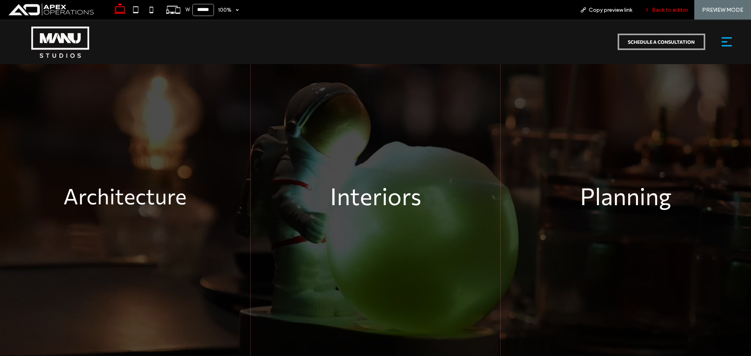
click at [668, 9] on span "Back to editor" at bounding box center [670, 10] width 36 height 7
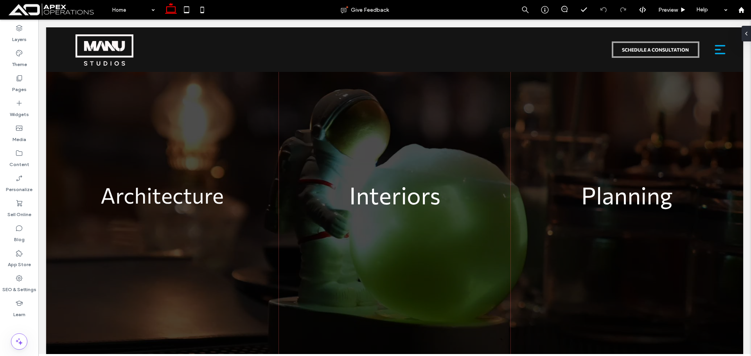
scroll to position [2050, 0]
click at [743, 13] on use at bounding box center [741, 10] width 6 height 6
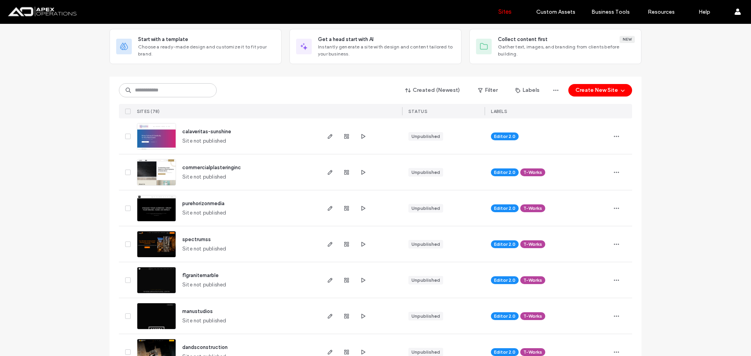
scroll to position [78, 0]
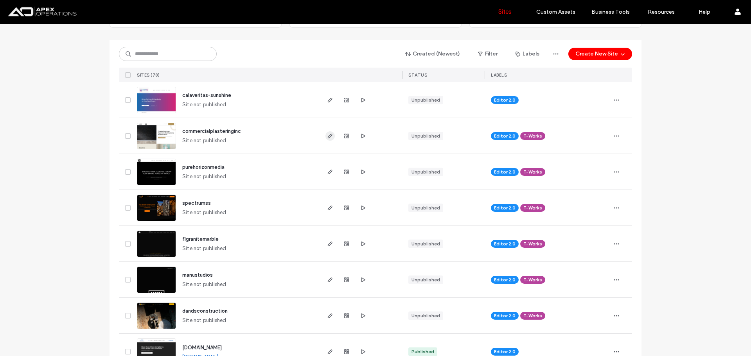
click at [329, 137] on icon "button" at bounding box center [330, 136] width 6 height 6
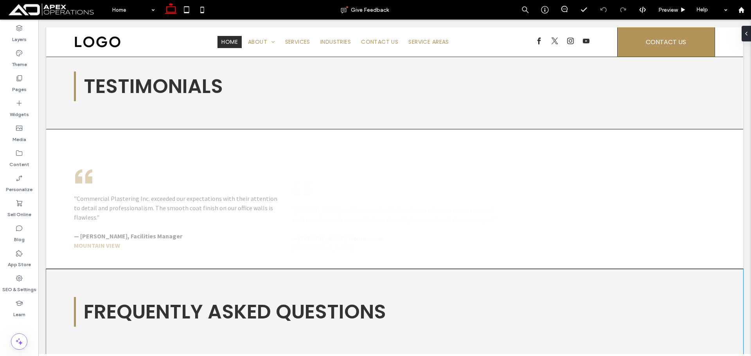
scroll to position [2074, 0]
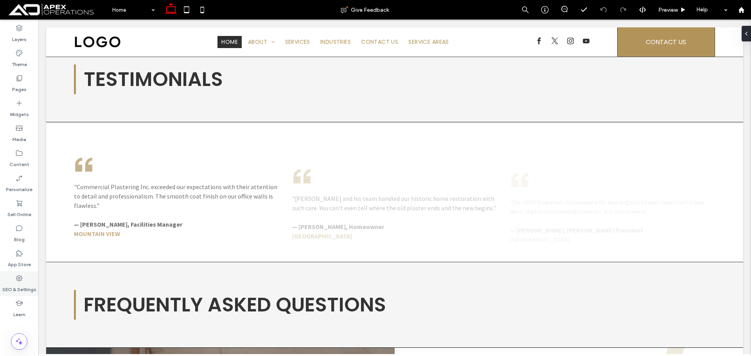
click at [23, 286] on label "SEO & Settings" at bounding box center [19, 288] width 34 height 11
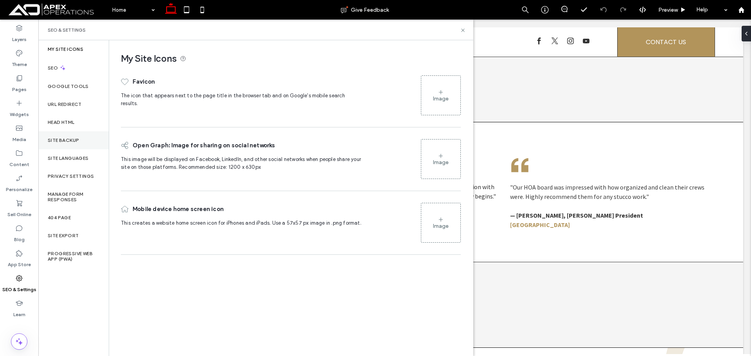
click at [78, 145] on div "Site Backup" at bounding box center [73, 140] width 70 height 18
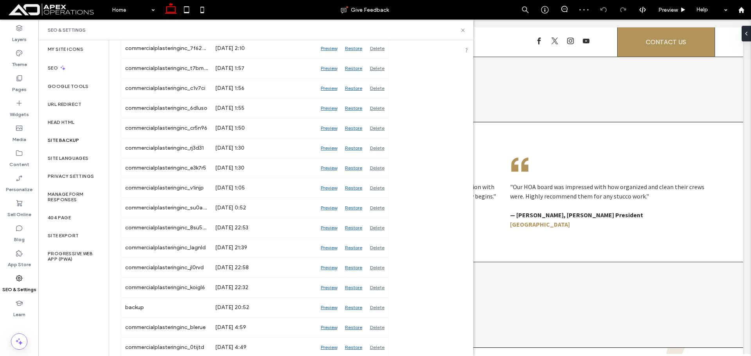
scroll to position [295, 0]
click at [462, 31] on use at bounding box center [462, 30] width 3 height 3
